Goal: Task Accomplishment & Management: Use online tool/utility

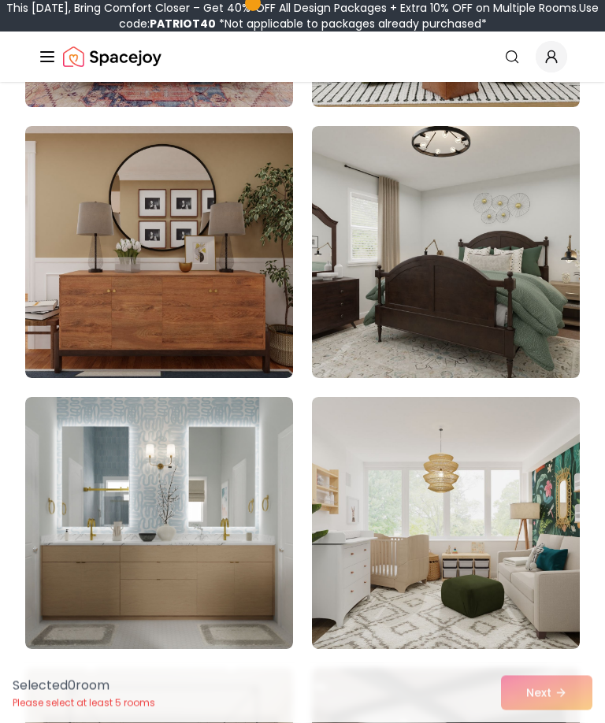
scroll to position [5332, 0]
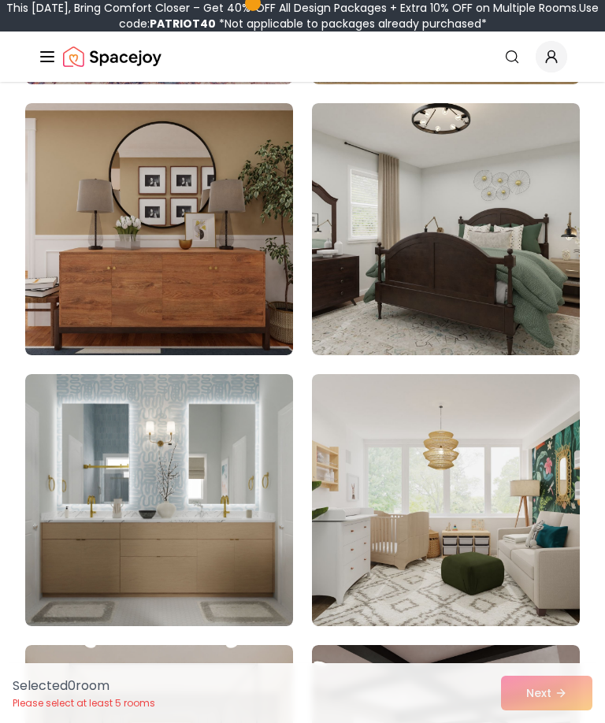
click at [113, 483] on img at bounding box center [159, 500] width 268 height 252
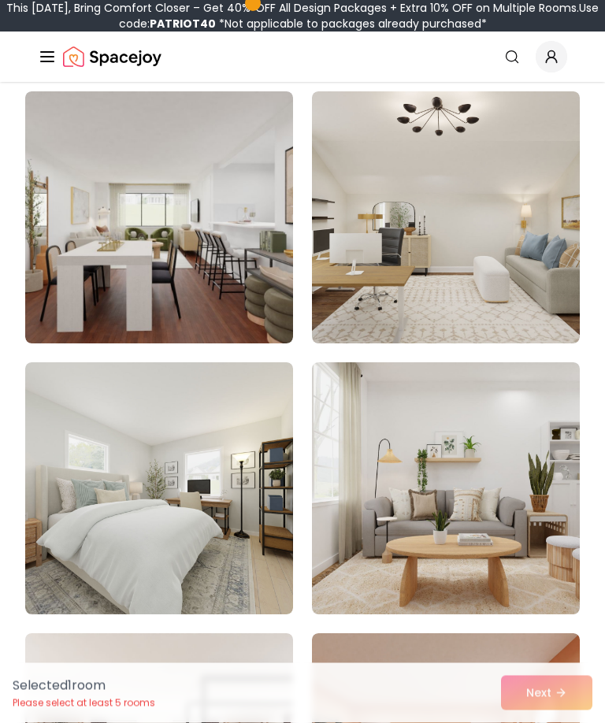
scroll to position [8321, 0]
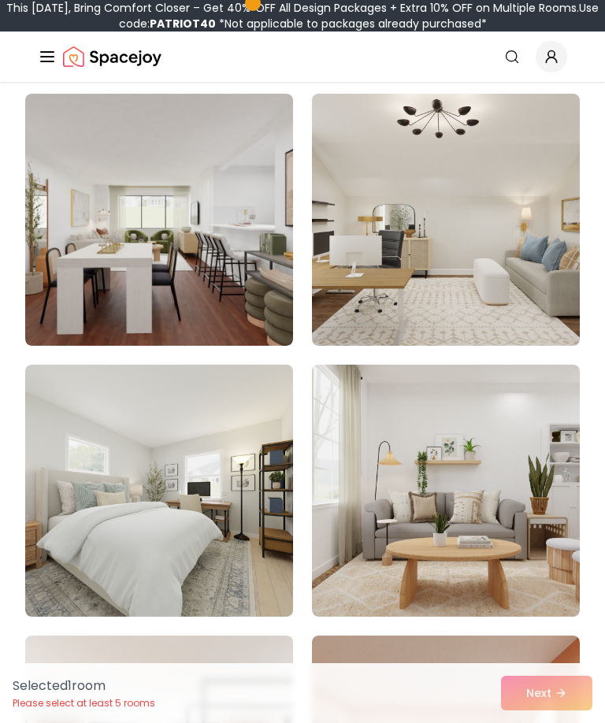
click at [221, 565] on img at bounding box center [159, 491] width 268 height 252
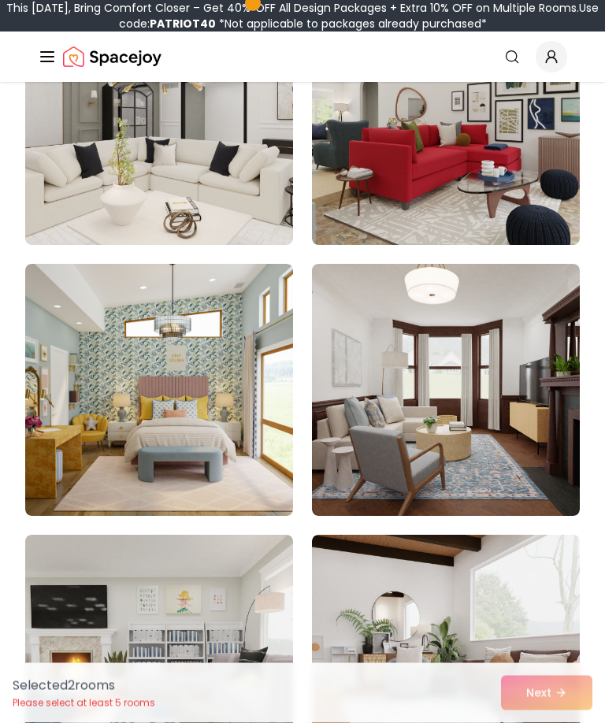
scroll to position [10860, 0]
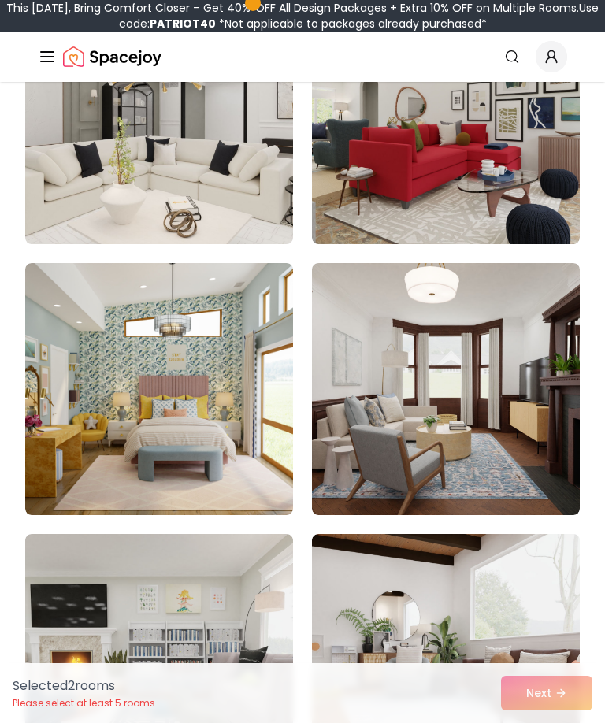
click at [41, 394] on img at bounding box center [159, 389] width 268 height 252
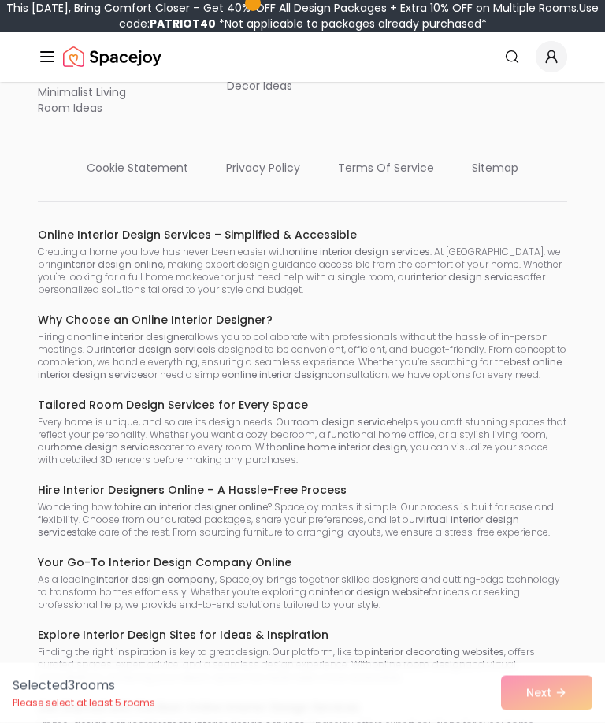
scroll to position [14550, 0]
click at [562, 722] on div "Selected 3 room s Please select at least 5 rooms Next" at bounding box center [302, 693] width 605 height 60
click at [559, 722] on div "Selected 3 room s Please select at least 5 rooms Next" at bounding box center [302, 693] width 605 height 60
click at [557, 722] on div "Selected 3 room s Please select at least 5 rooms Next" at bounding box center [302, 693] width 605 height 60
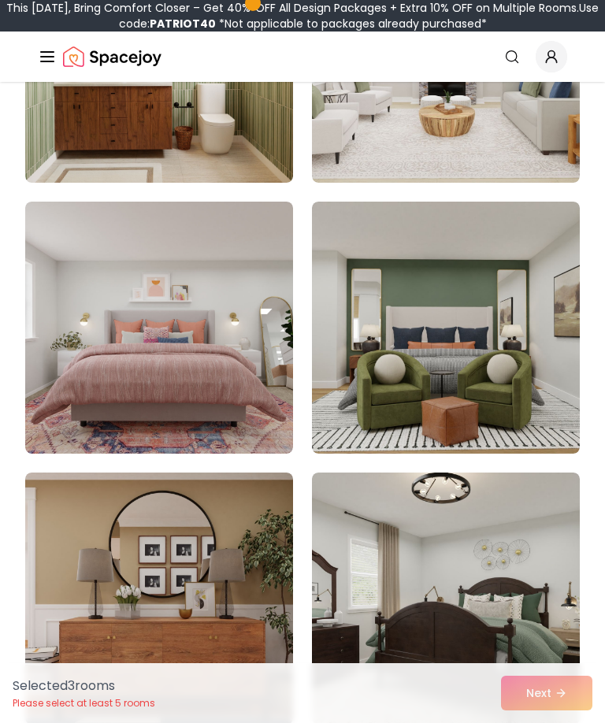
scroll to position [4961, 0]
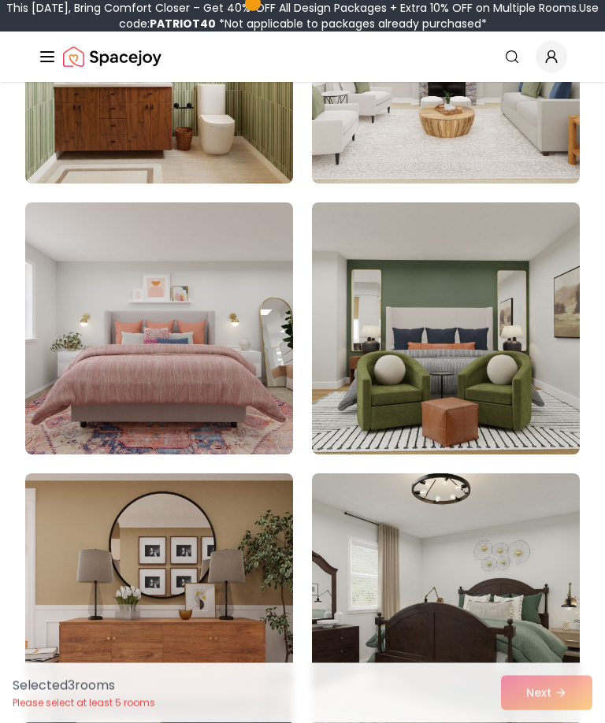
click at [109, 348] on img at bounding box center [159, 329] width 268 height 252
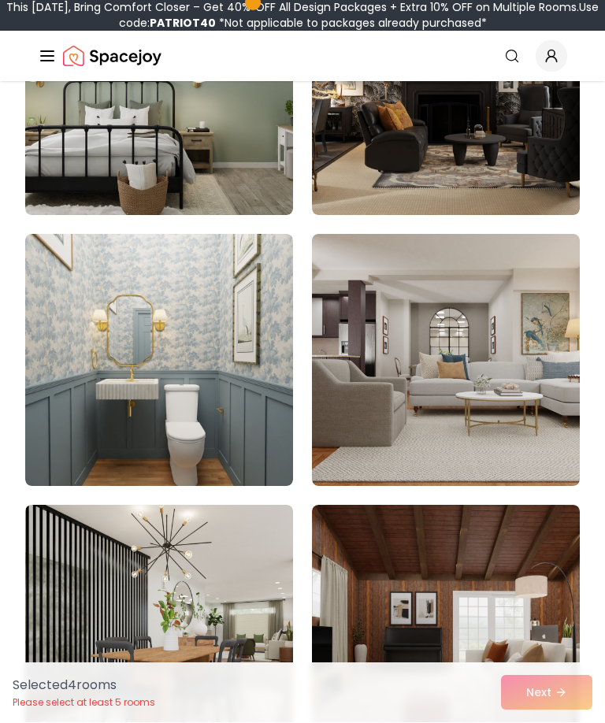
scroll to position [1410, 0]
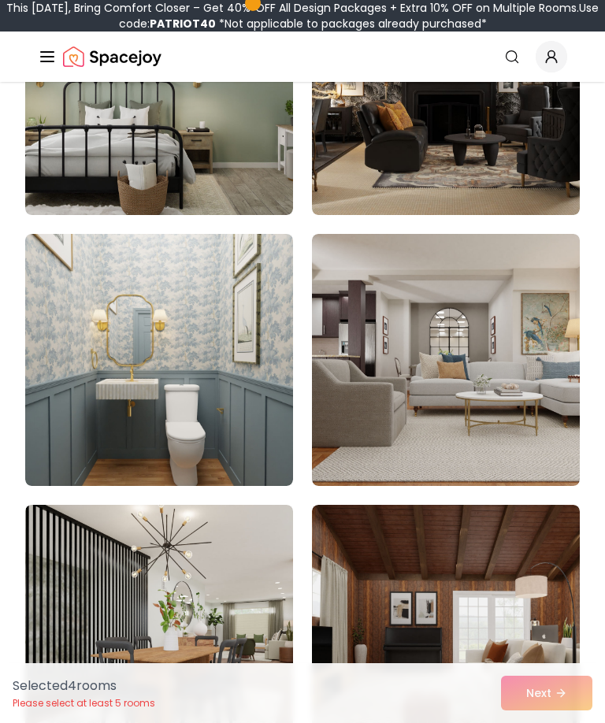
click at [231, 335] on img at bounding box center [159, 360] width 268 height 252
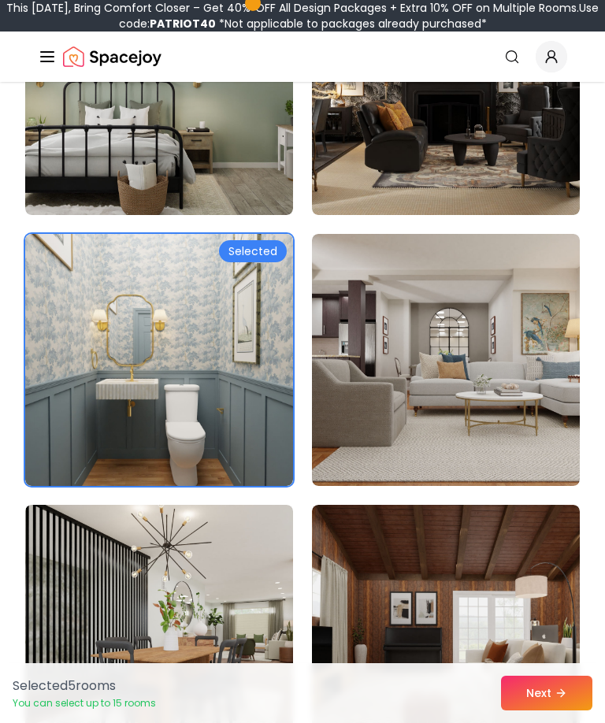
click at [557, 698] on button "Next" at bounding box center [546, 692] width 91 height 35
